Goal: Task Accomplishment & Management: Use online tool/utility

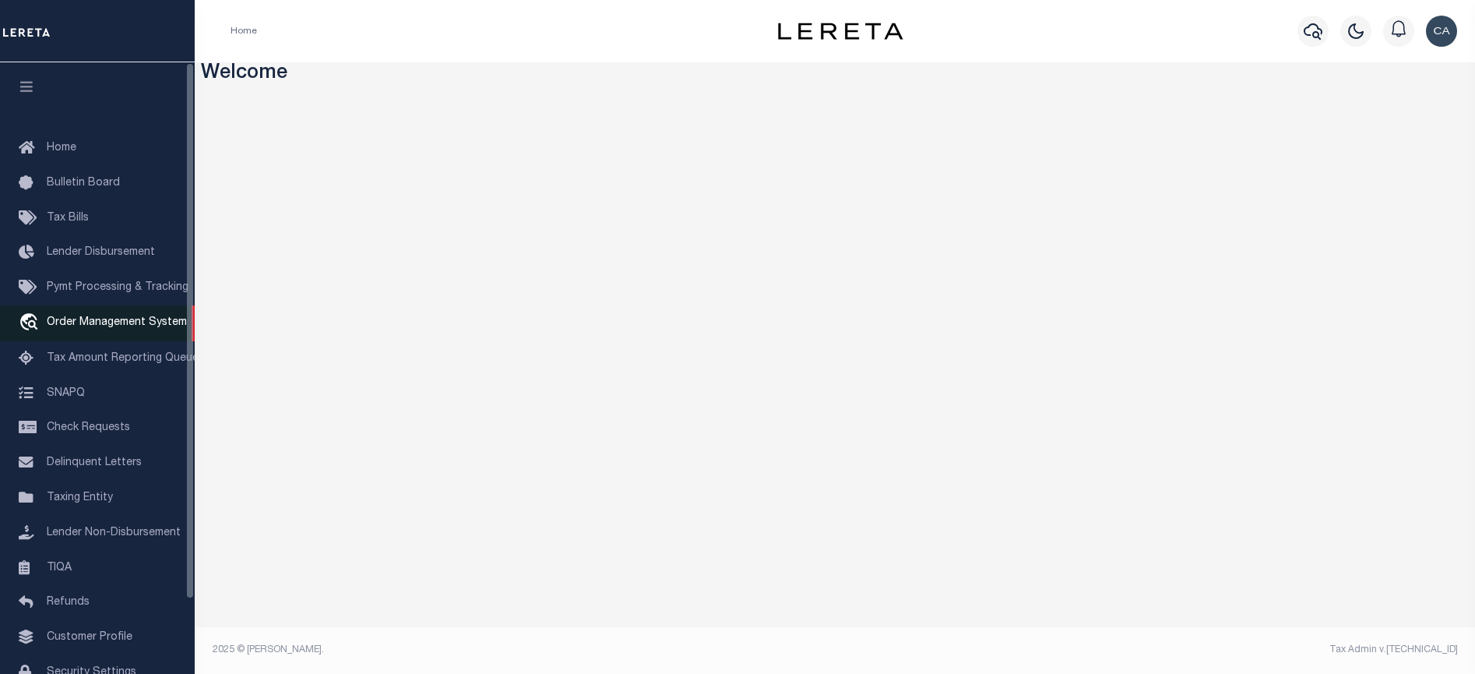
click at [79, 339] on link "travel_explore Order Management System" at bounding box center [97, 323] width 195 height 36
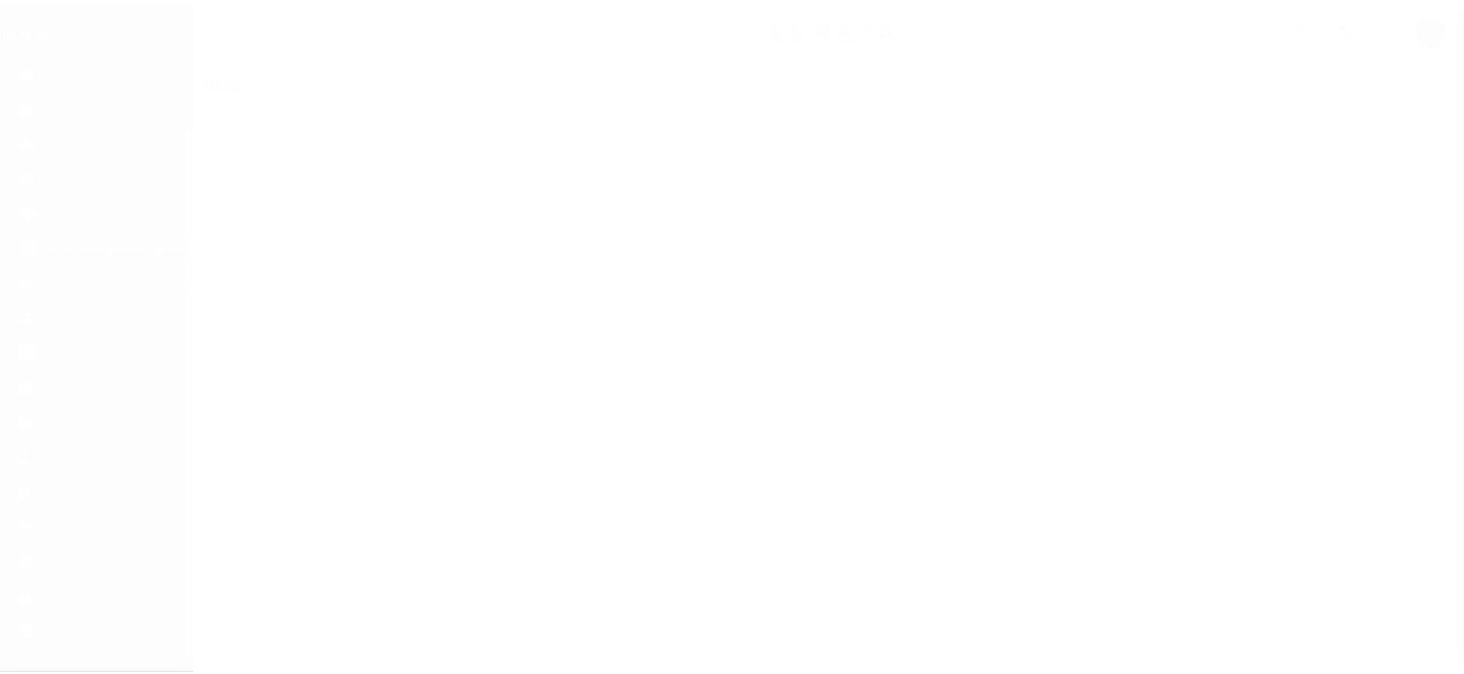
scroll to position [85, 0]
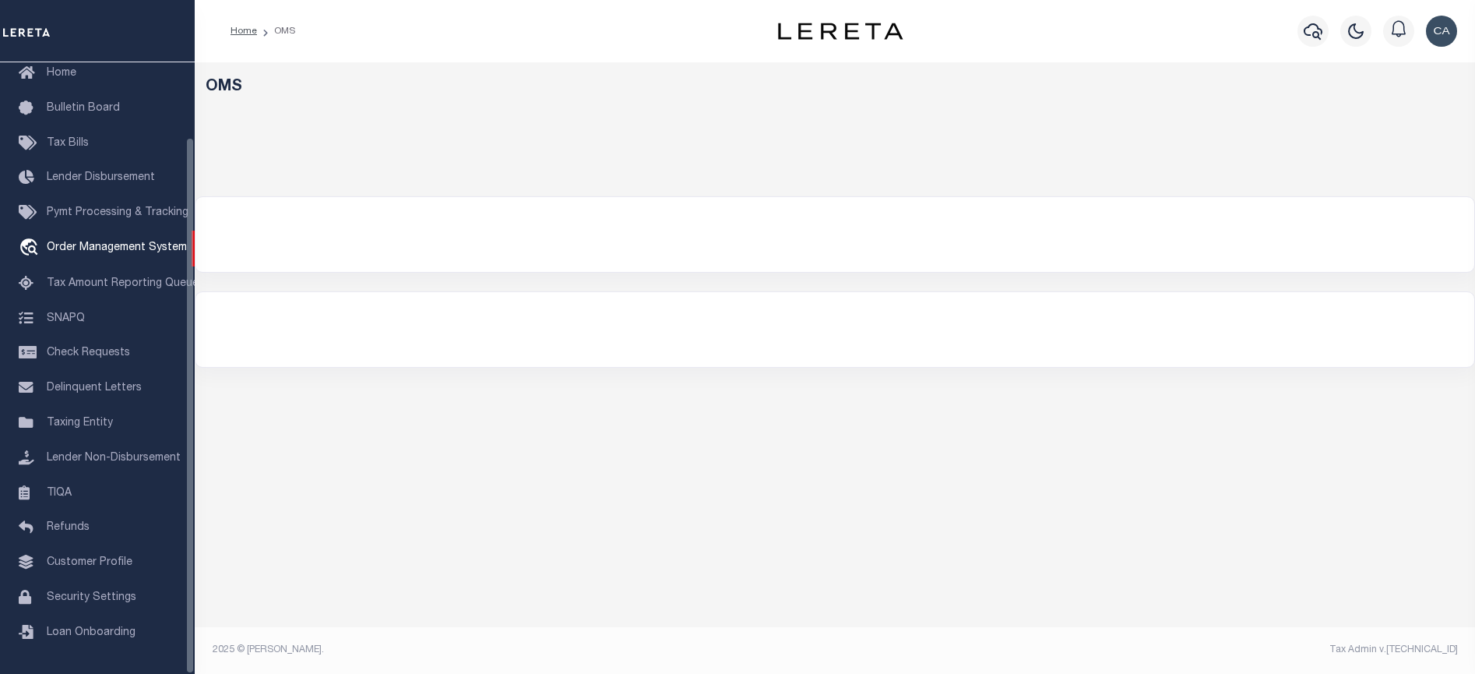
select select "200"
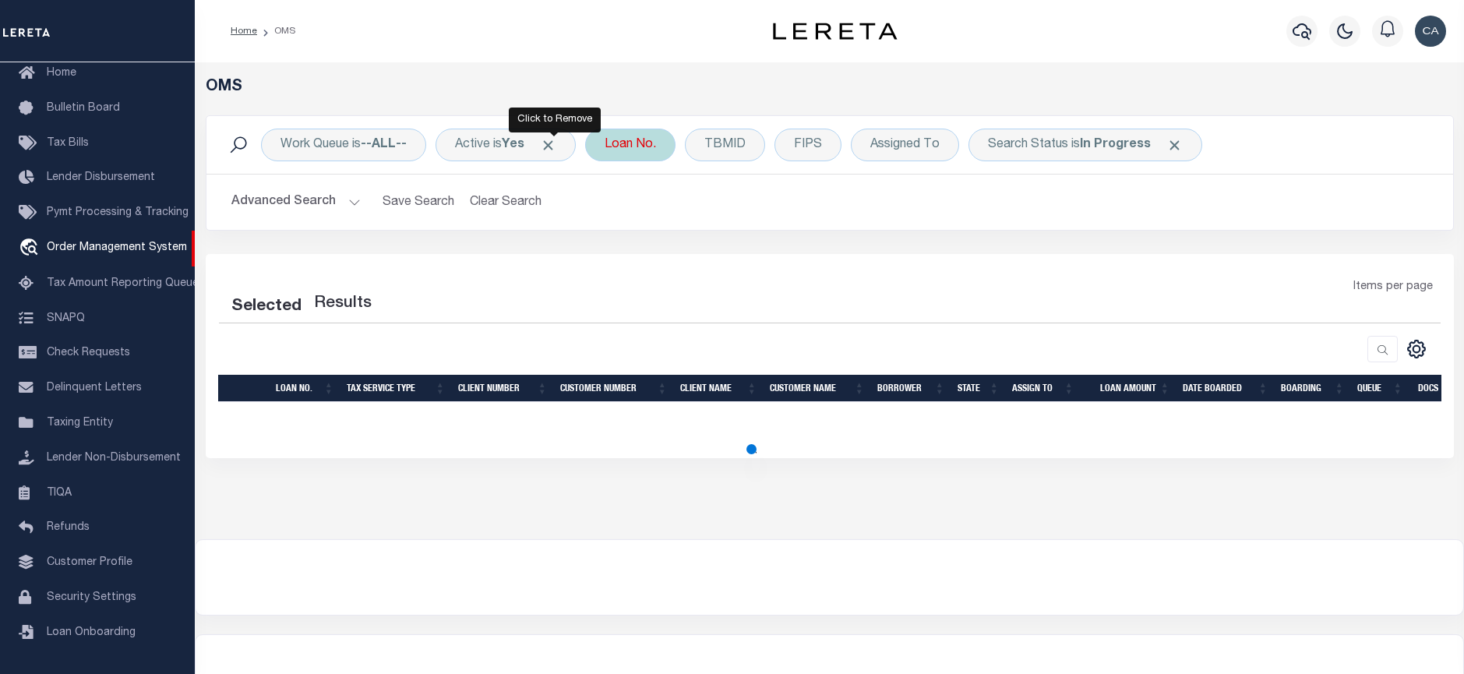
click at [552, 143] on span "Click to Remove" at bounding box center [548, 145] width 16 height 16
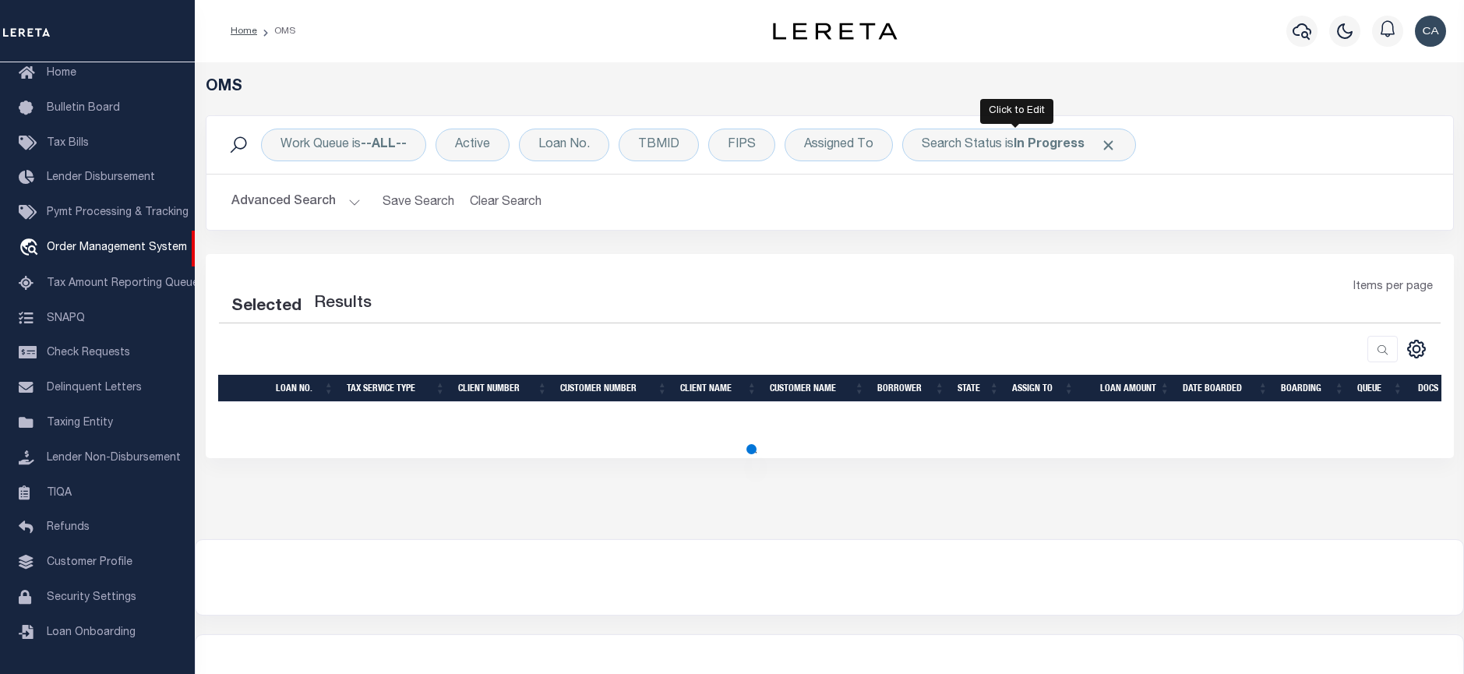
click at [1106, 147] on span at bounding box center [1108, 145] width 16 height 16
select select "200"
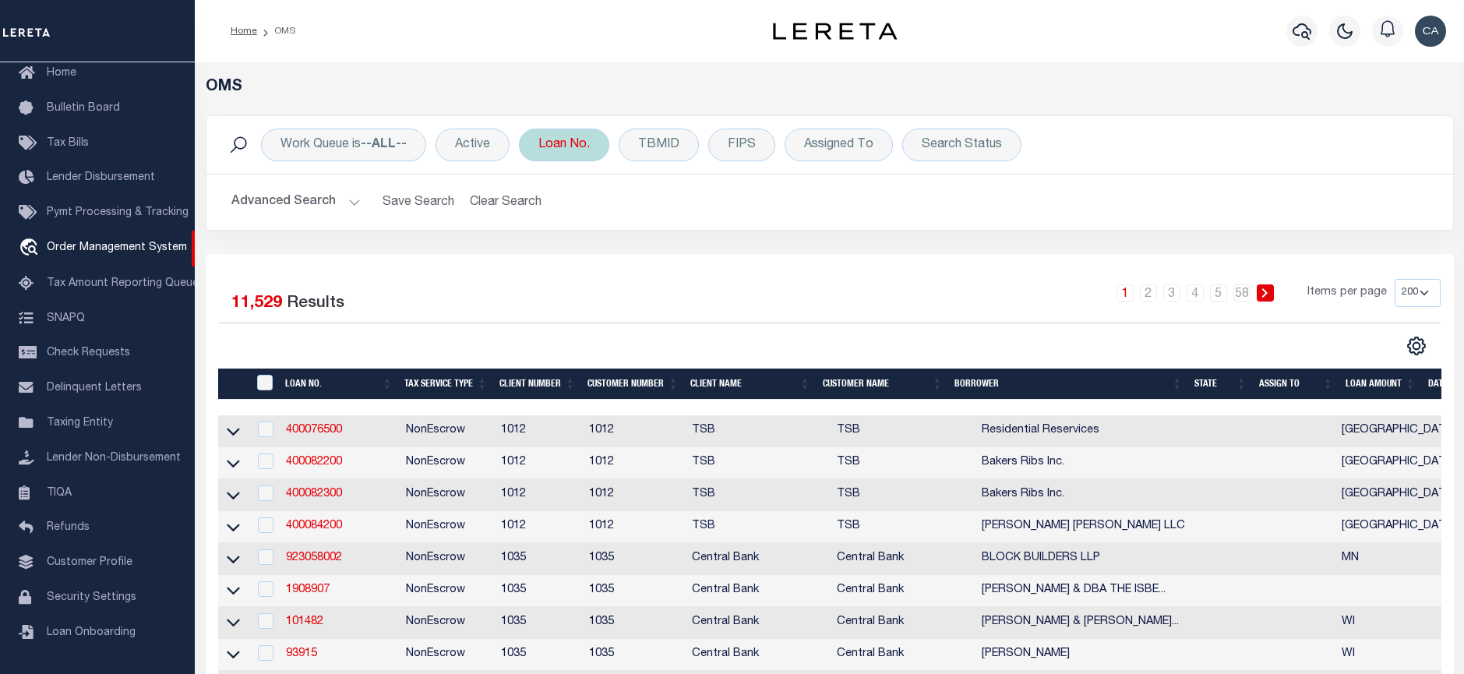
drag, startPoint x: 528, startPoint y: 130, endPoint x: 537, endPoint y: 132, distance: 9.5
click at [529, 130] on div "Loan No." at bounding box center [564, 145] width 90 height 33
